Goal: Task Accomplishment & Management: Use online tool/utility

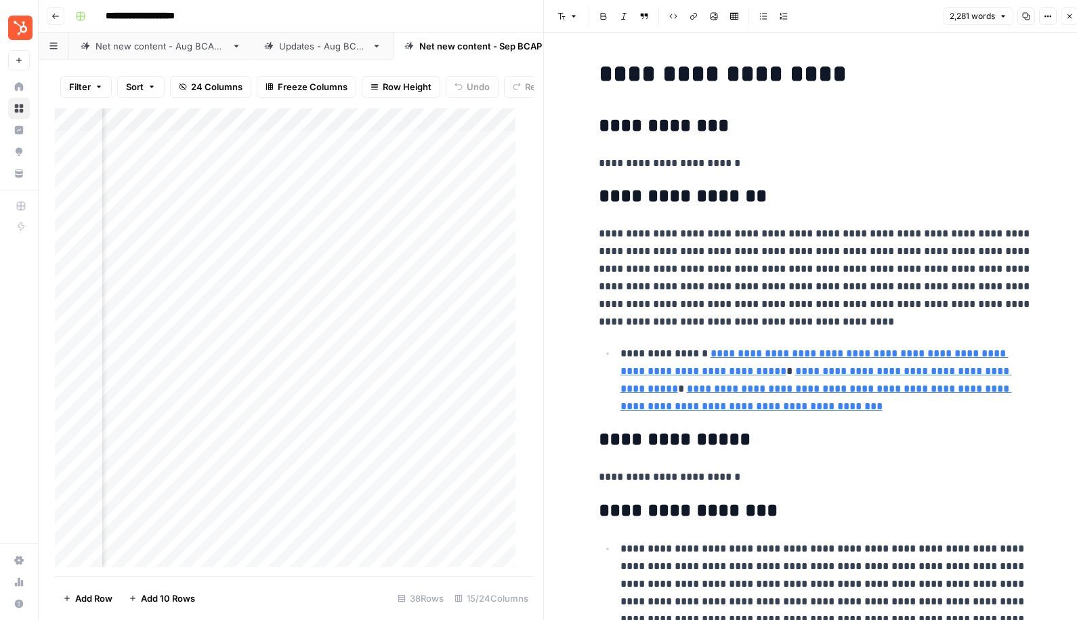
scroll to position [1060, 0]
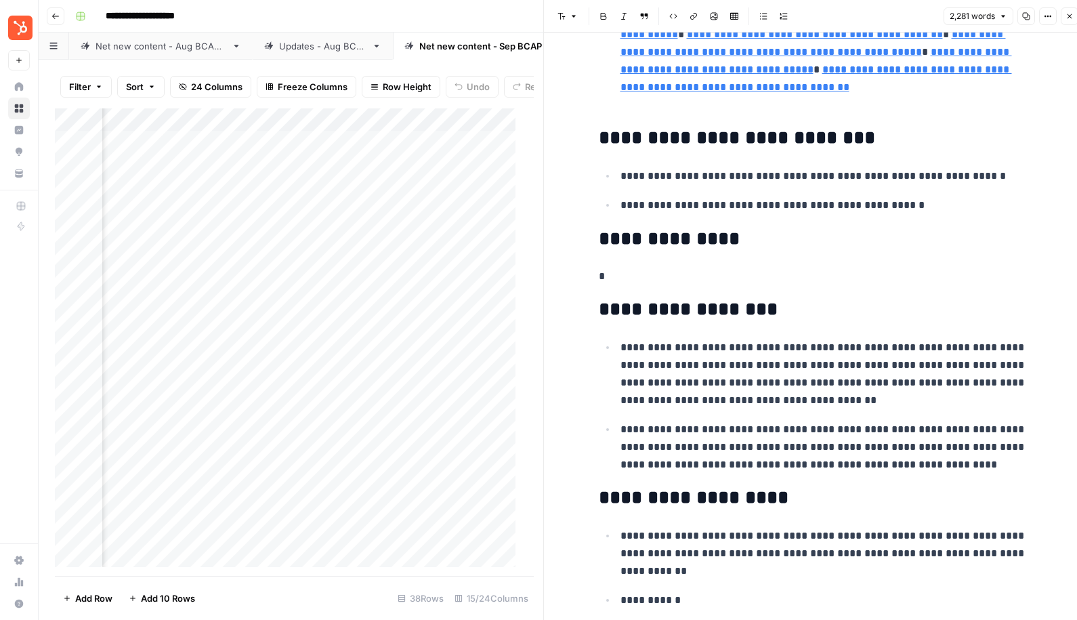
click at [1062, 9] on button "Close" at bounding box center [1069, 16] width 18 height 18
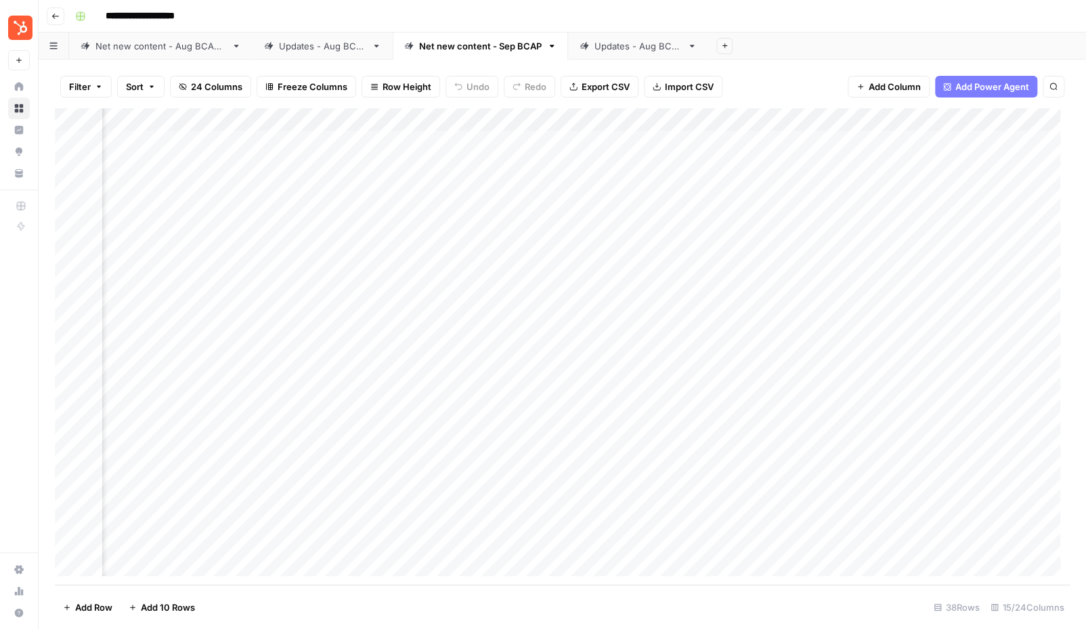
scroll to position [0, 643]
click at [654, 48] on div "Updates - Aug BCAP" at bounding box center [637, 46] width 87 height 14
click at [771, 328] on div "Add Column" at bounding box center [562, 346] width 1015 height 477
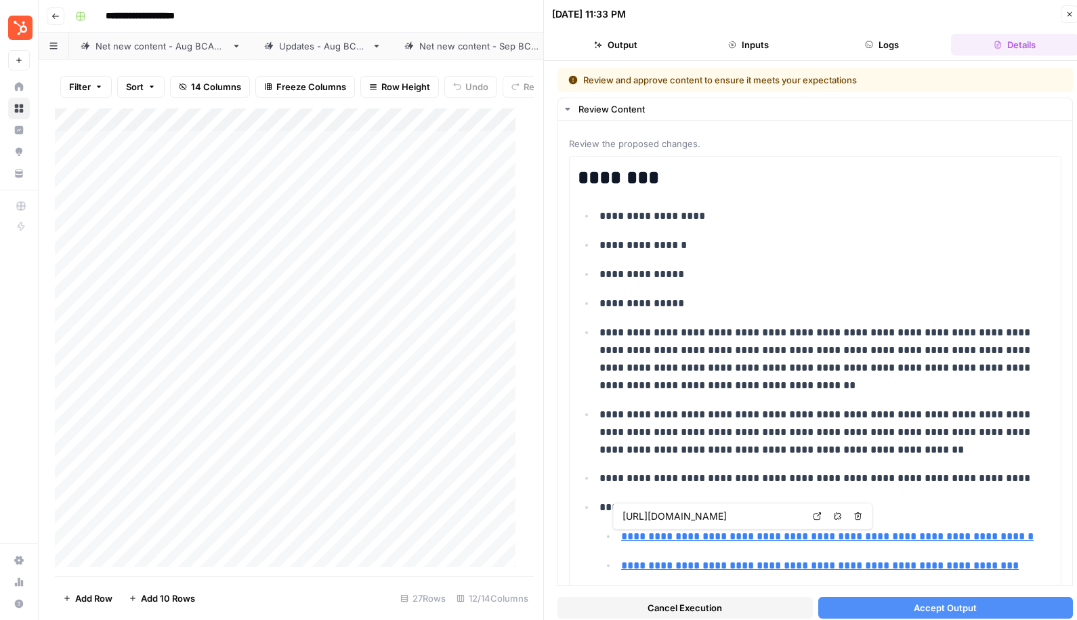
click at [891, 603] on button "Accept Output" at bounding box center [945, 608] width 255 height 22
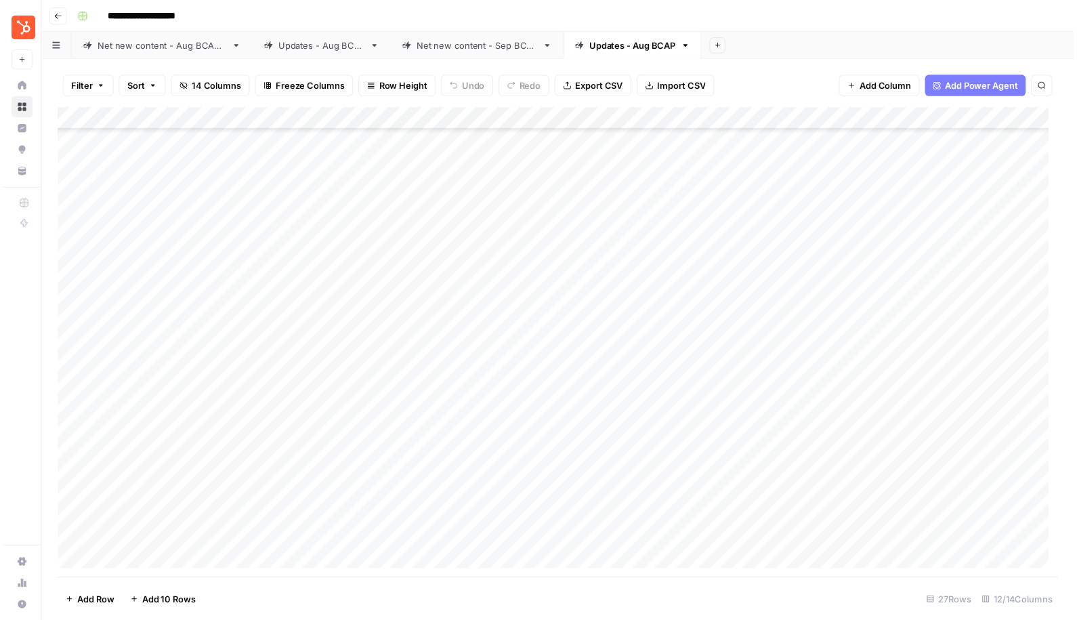
scroll to position [198, 0]
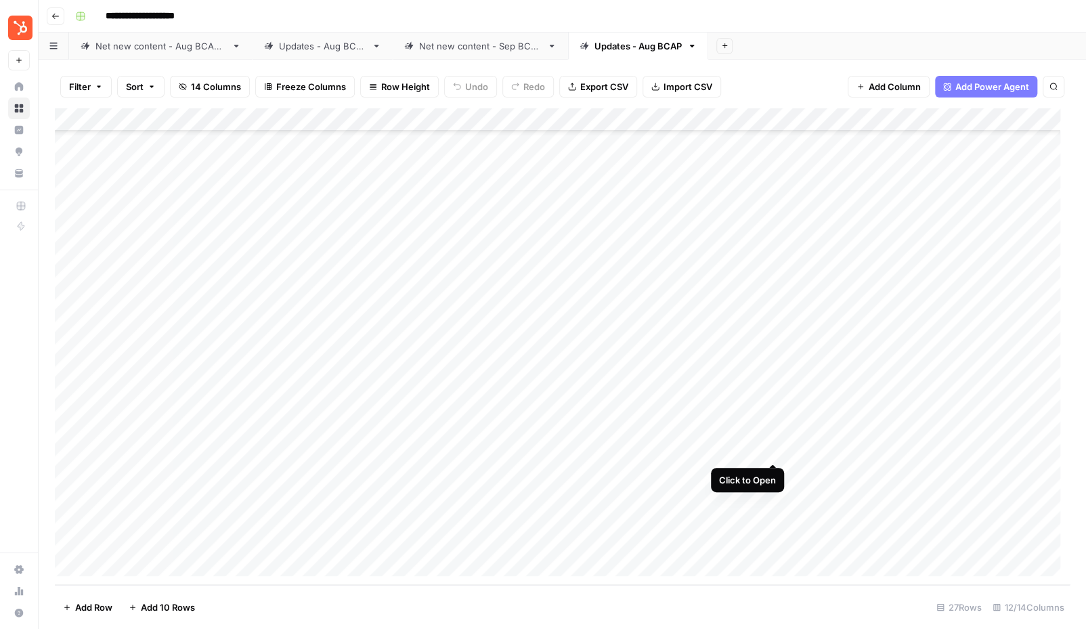
click at [773, 450] on div "Add Column" at bounding box center [562, 346] width 1015 height 477
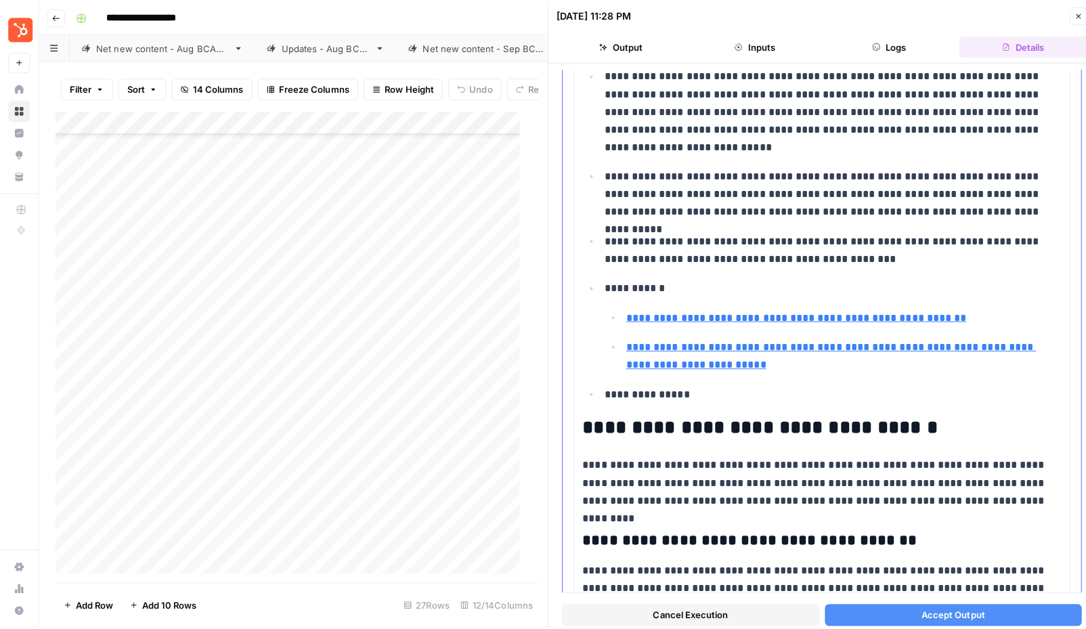
scroll to position [396, 0]
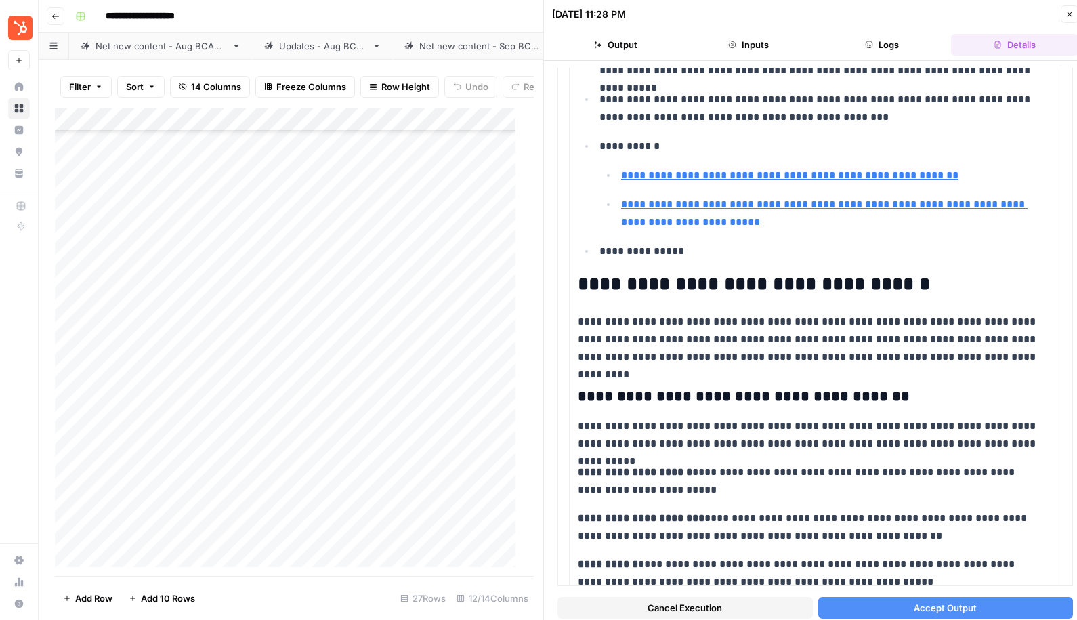
click at [952, 613] on span "Accept Output" at bounding box center [944, 608] width 63 height 14
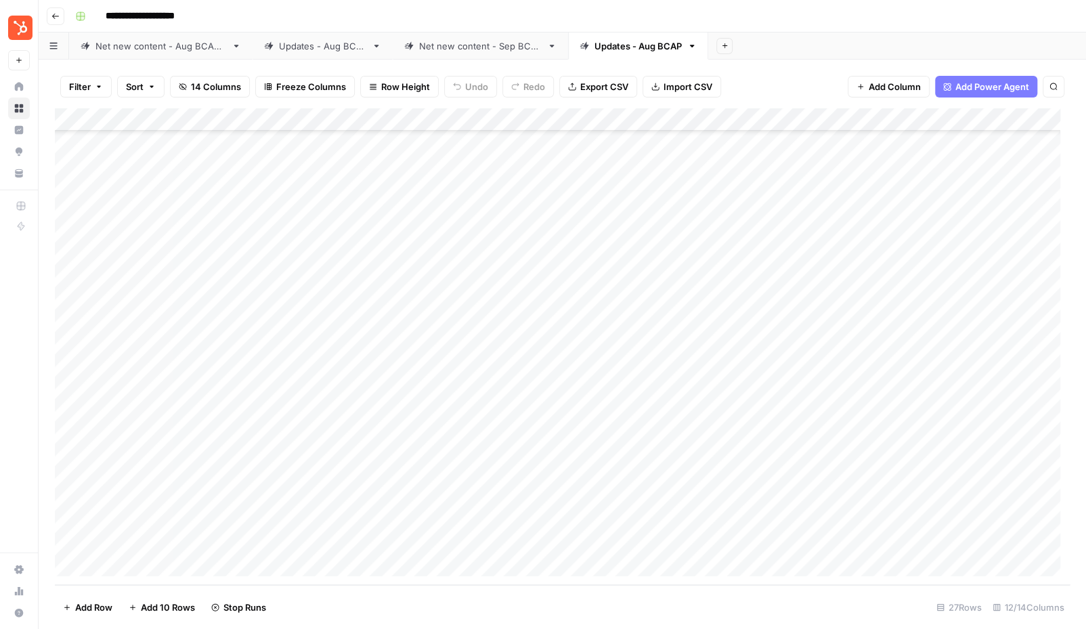
click at [775, 472] on div "Add Column" at bounding box center [562, 346] width 1015 height 477
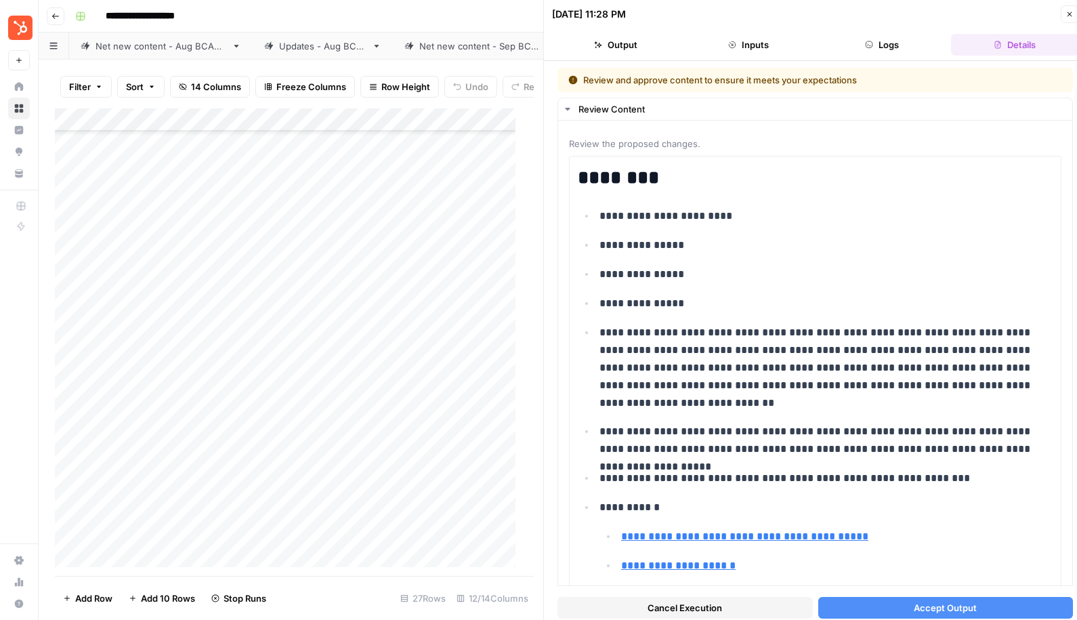
click at [970, 603] on button "Accept Output" at bounding box center [945, 608] width 255 height 22
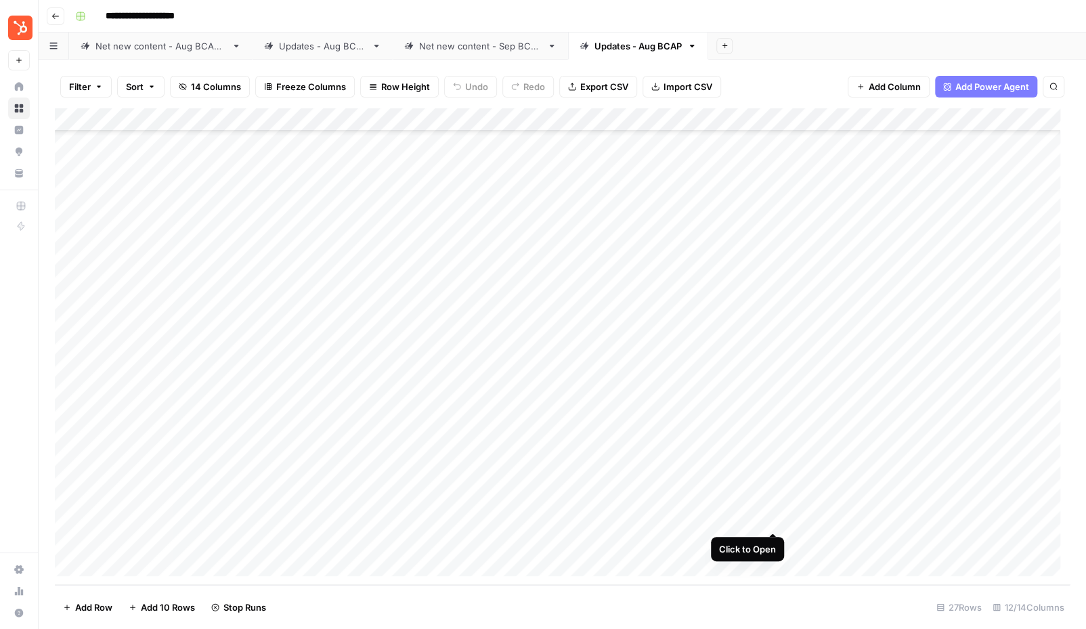
click at [775, 519] on div "Add Column" at bounding box center [562, 346] width 1015 height 477
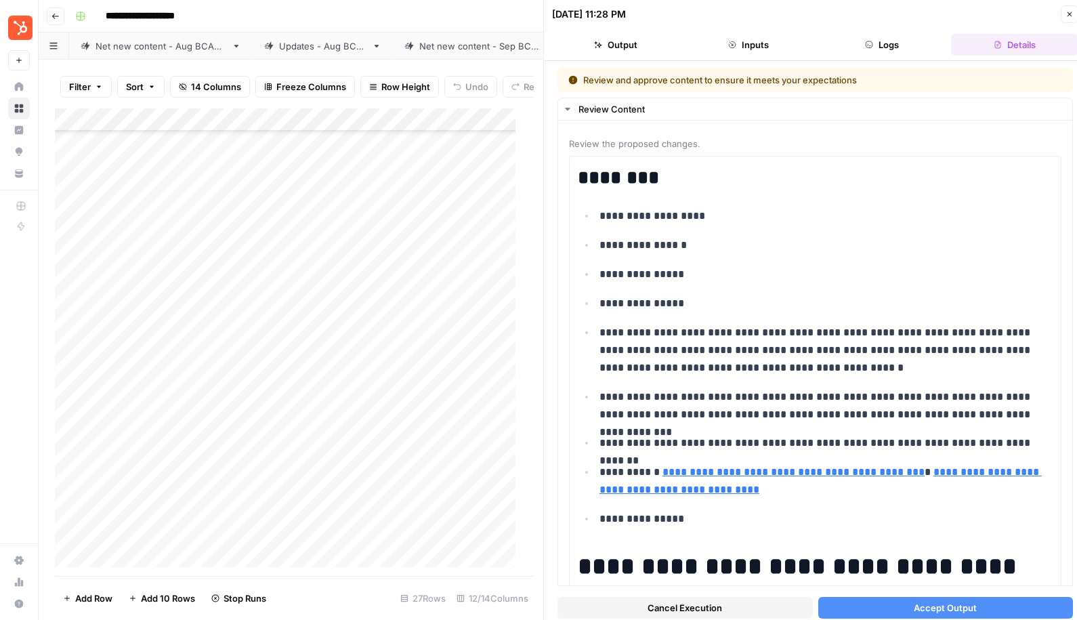
click at [930, 605] on span "Accept Output" at bounding box center [944, 608] width 63 height 14
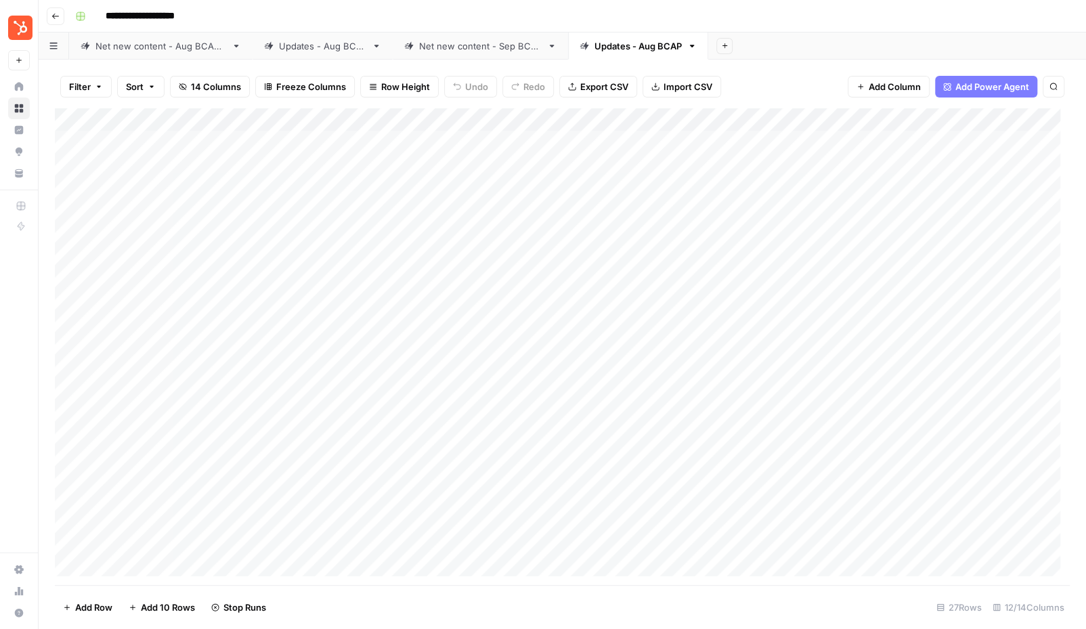
click at [467, 46] on div "Net new content - Sep BCAP" at bounding box center [480, 46] width 123 height 14
